Goal: Find specific page/section: Find specific page/section

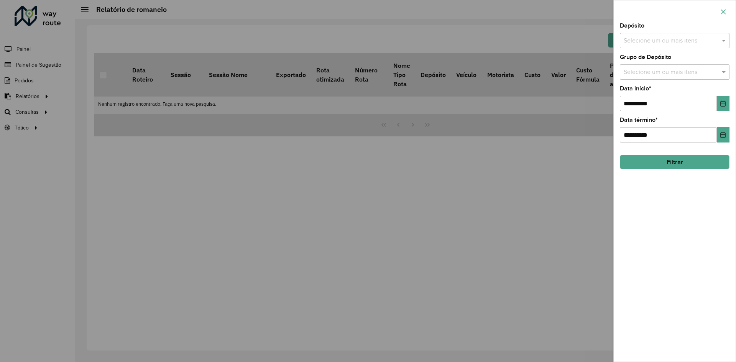
click at [728, 17] on button "button" at bounding box center [724, 12] width 12 height 12
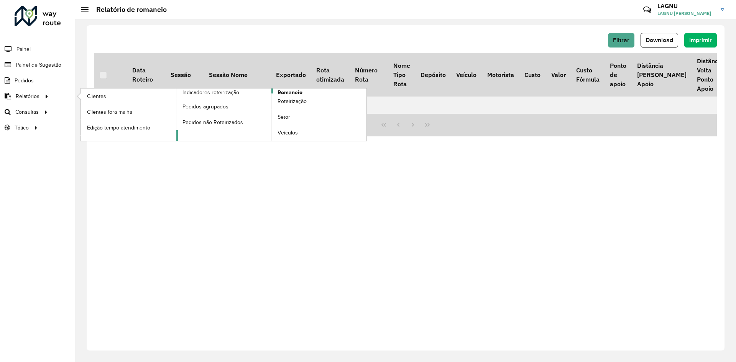
click at [287, 92] on span "Romaneio" at bounding box center [290, 93] width 25 height 8
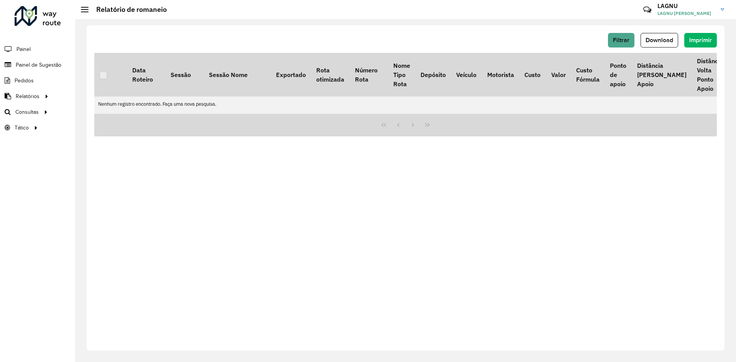
click at [405, 128] on div at bounding box center [405, 125] width 623 height 23
click at [552, 200] on div "Filtrar Download Imprimir Data Roteiro Sessão Sessão Nome Exportado Rota otimiz…" at bounding box center [406, 188] width 638 height 326
click at [46, 20] on div at bounding box center [38, 16] width 46 height 20
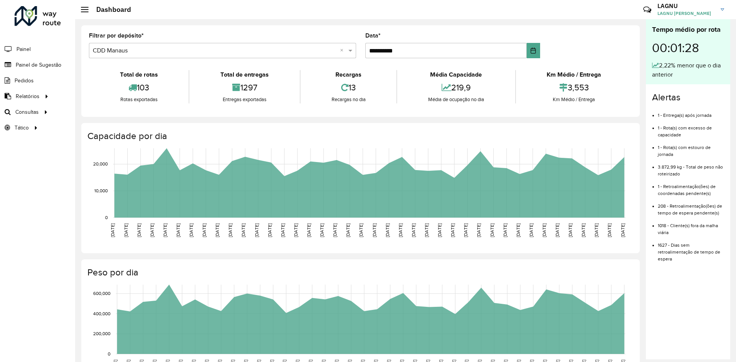
click at [261, 117] on div "**********" at bounding box center [360, 276] width 571 height 514
